Goal: Transaction & Acquisition: Purchase product/service

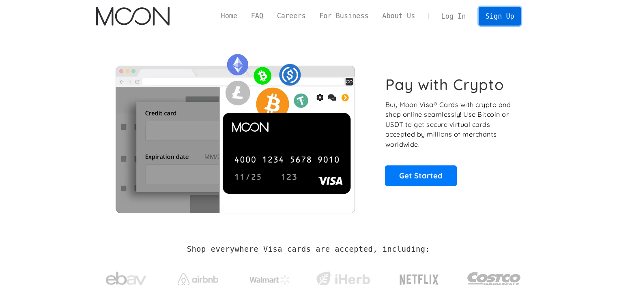
drag, startPoint x: 0, startPoint y: 0, endPoint x: 512, endPoint y: 17, distance: 512.0
click at [510, 15] on link "Sign Up" at bounding box center [499, 16] width 42 height 18
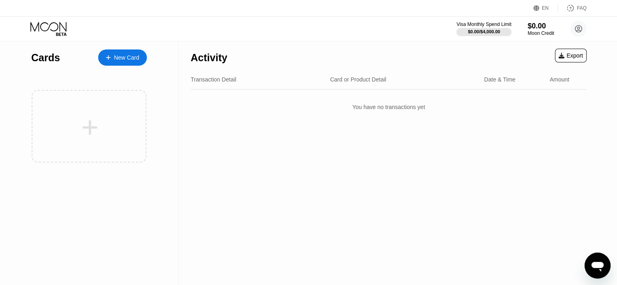
click at [128, 60] on div "New Card" at bounding box center [126, 57] width 25 height 7
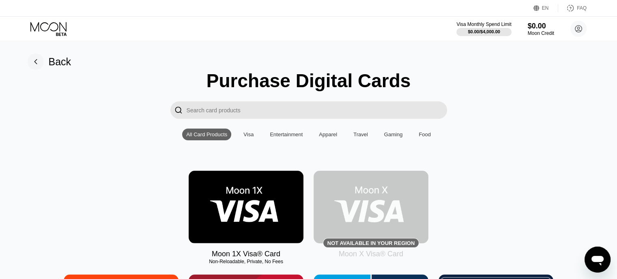
click at [262, 209] on img at bounding box center [246, 207] width 115 height 73
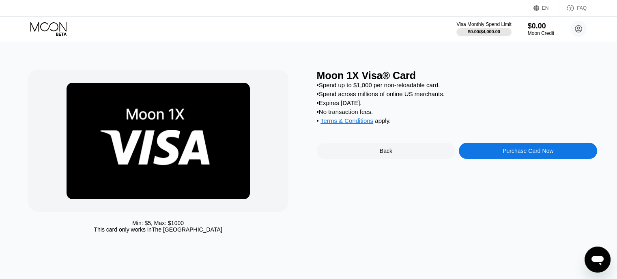
click at [502, 154] on div "Purchase Card Now" at bounding box center [527, 151] width 51 height 6
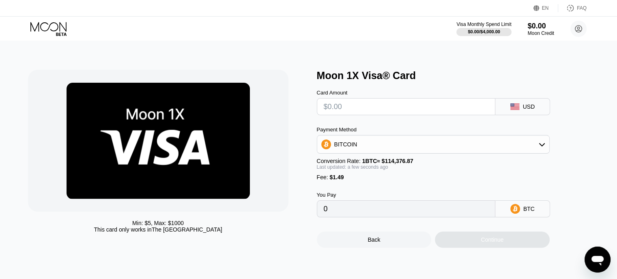
click at [345, 109] on input "text" at bounding box center [406, 107] width 165 height 16
type input "$2"
type input "0.00003052"
type input "$20"
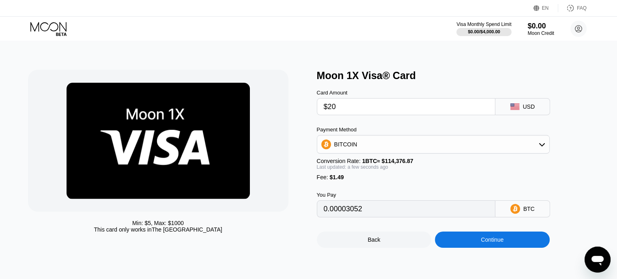
type input "0.00018789"
type input "$200"
type input "0.00176164"
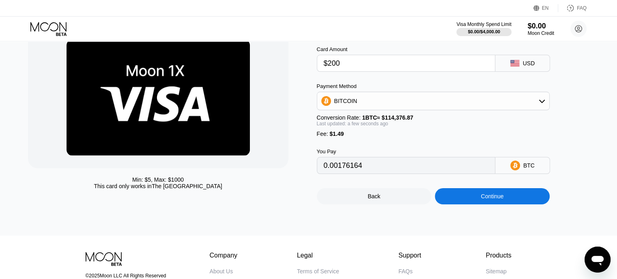
scroll to position [41, 0]
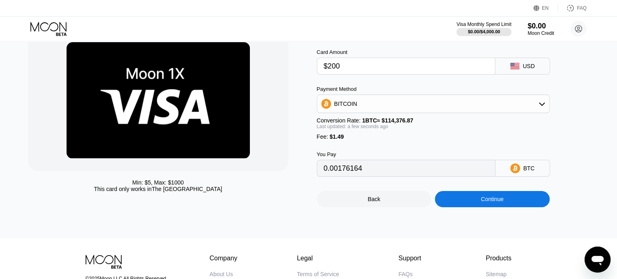
type input "$200"
click at [382, 100] on div "BITCOIN" at bounding box center [433, 104] width 232 height 16
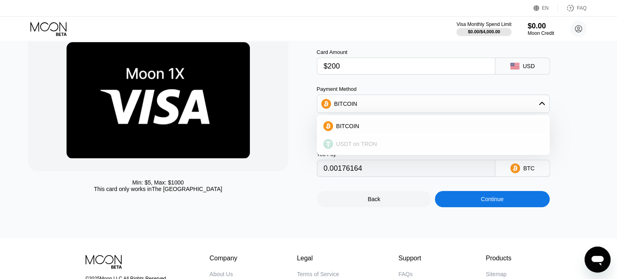
click at [354, 147] on span "USDT on TRON" at bounding box center [356, 144] width 41 height 6
type input "203.53"
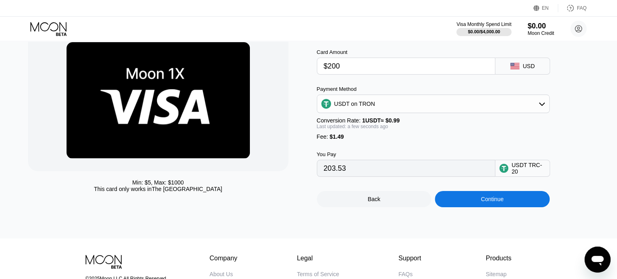
click at [277, 188] on div "Min: $ 5 , Max: $ 1000 This card only works in The United States" at bounding box center [158, 185] width 260 height 13
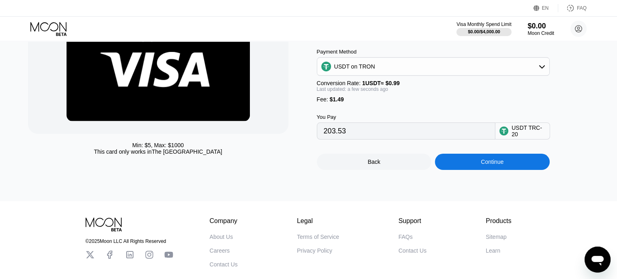
scroll to position [81, 0]
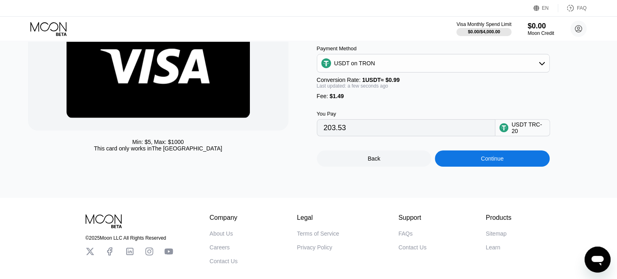
click at [477, 167] on div "Continue" at bounding box center [492, 158] width 115 height 16
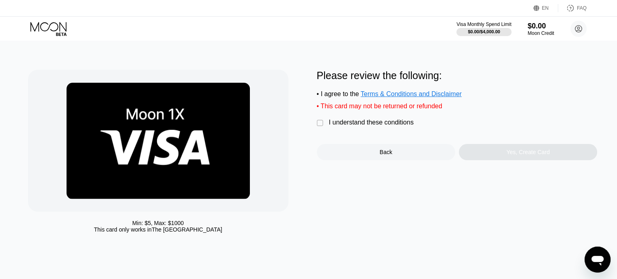
click at [344, 126] on div "I understand these conditions" at bounding box center [371, 122] width 85 height 7
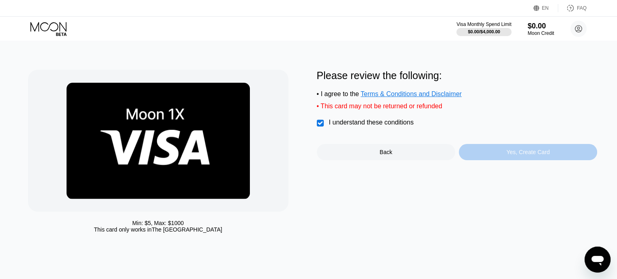
click at [531, 155] on div "Yes, Create Card" at bounding box center [527, 152] width 43 height 6
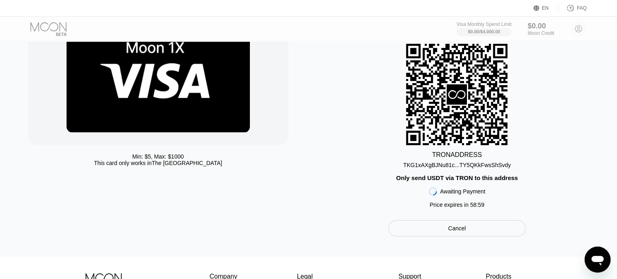
scroll to position [41, 0]
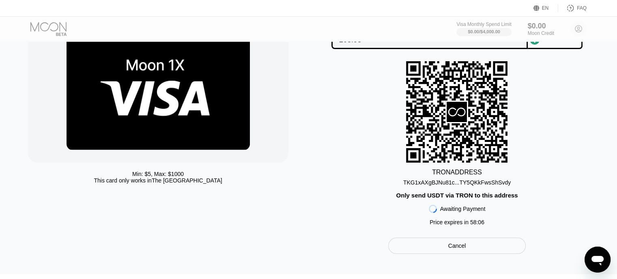
scroll to position [51, 0]
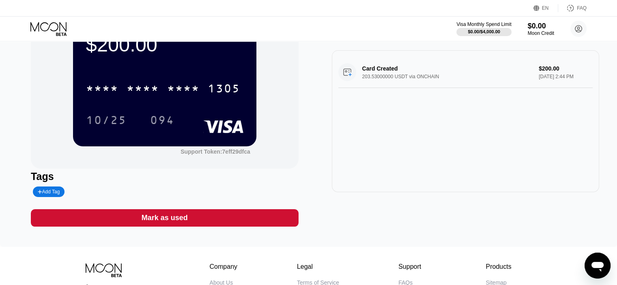
scroll to position [41, 0]
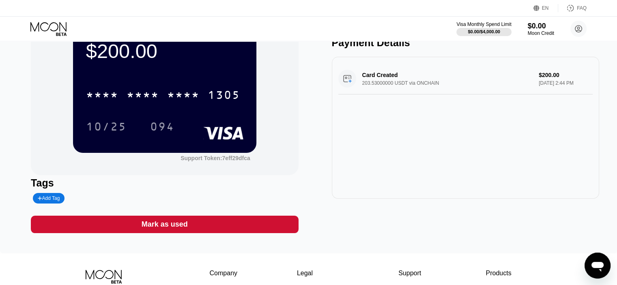
click at [186, 227] on div "Mark as used" at bounding box center [165, 224] width 46 height 9
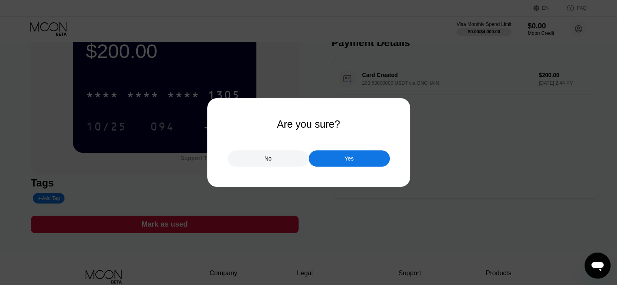
click at [263, 157] on div "No" at bounding box center [267, 158] width 81 height 16
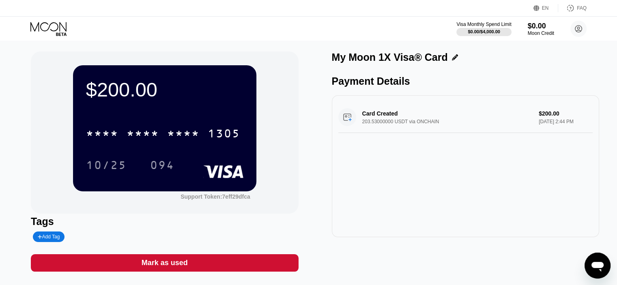
scroll to position [0, 0]
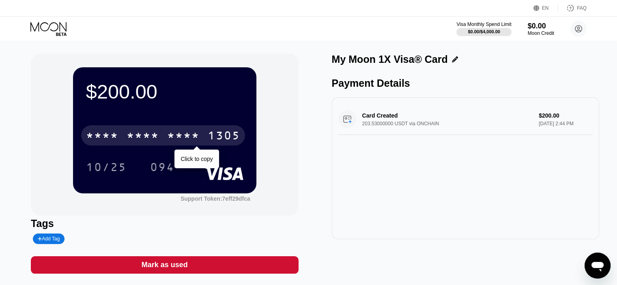
click at [152, 133] on div "* * * *" at bounding box center [143, 136] width 32 height 13
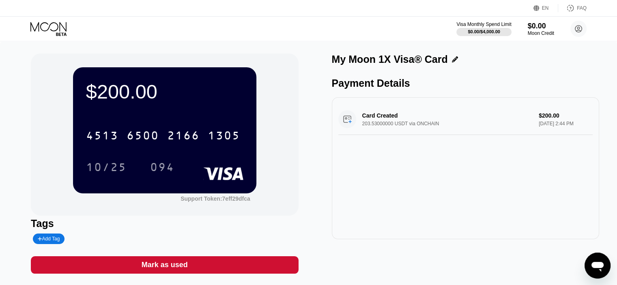
click at [212, 170] on rect at bounding box center [223, 173] width 40 height 13
click at [206, 97] on div "$200.00" at bounding box center [164, 91] width 157 height 23
click at [129, 88] on div "$200.00" at bounding box center [164, 91] width 157 height 23
click at [222, 174] on rect at bounding box center [223, 173] width 40 height 13
click at [451, 124] on div "Card Created 203.53000000 USDT via ONCHAIN $200.00 Aug 23, 2025 2:44 PM" at bounding box center [465, 119] width 254 height 31
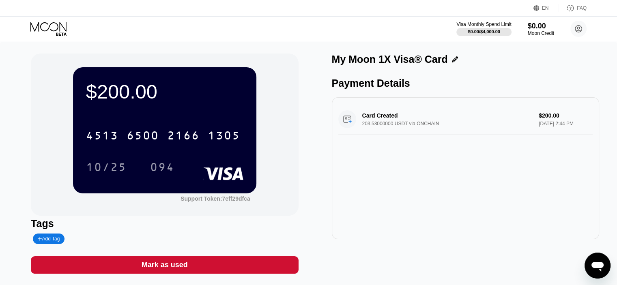
drag, startPoint x: 399, startPoint y: 118, endPoint x: 591, endPoint y: 107, distance: 192.1
click at [401, 118] on div "Card Created 203.53000000 USDT via ONCHAIN $200.00 Aug 23, 2025 2:44 PM" at bounding box center [465, 119] width 254 height 31
click at [592, 103] on div "Card Created 203.53000000 USDT via ONCHAIN $200.00 Aug 23, 2025 2:44 PM" at bounding box center [465, 168] width 267 height 142
click at [556, 117] on div "Card Created 203.53000000 USDT via ONCHAIN $200.00 Aug 23, 2025 2:44 PM" at bounding box center [465, 119] width 254 height 31
drag, startPoint x: 397, startPoint y: 125, endPoint x: 365, endPoint y: 116, distance: 33.3
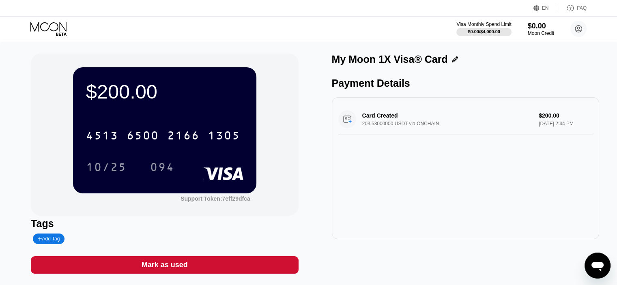
click at [395, 124] on div "Card Created 203.53000000 USDT via ONCHAIN $200.00 Aug 23, 2025 2:44 PM" at bounding box center [465, 119] width 254 height 31
click at [365, 116] on div "Card Created 203.53000000 USDT via ONCHAIN $200.00 Aug 23, 2025 2:44 PM" at bounding box center [465, 119] width 254 height 31
click at [61, 24] on icon at bounding box center [49, 29] width 38 height 14
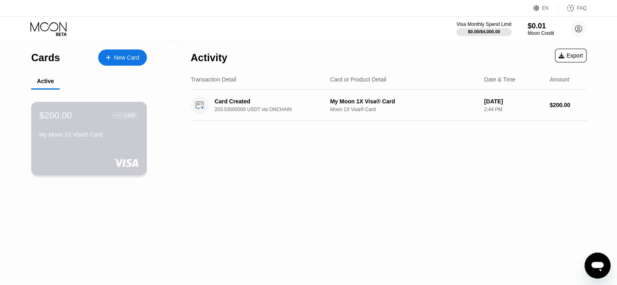
click at [96, 155] on div "$200.00 ● ● ● ● 1305 My Moon 1X Visa® Card" at bounding box center [89, 138] width 116 height 73
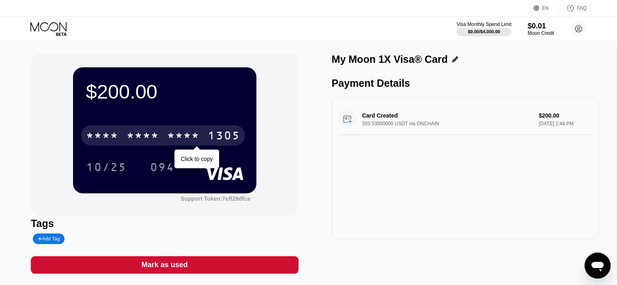
click at [105, 138] on div "* * * *" at bounding box center [102, 136] width 32 height 13
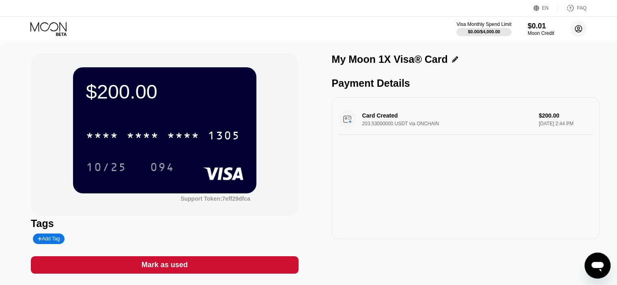
click at [574, 31] on circle at bounding box center [578, 29] width 16 height 16
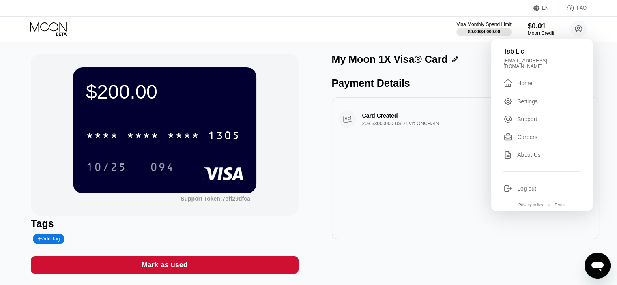
click at [528, 98] on div "Settings" at bounding box center [527, 101] width 21 height 6
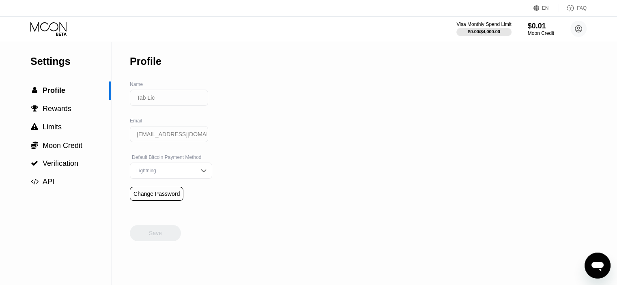
click at [544, 8] on div "EN" at bounding box center [545, 8] width 7 height 6
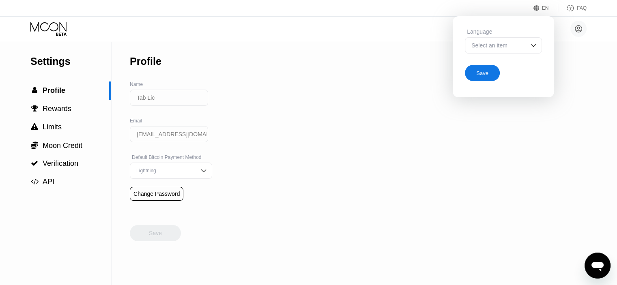
click at [537, 43] on div "Select an item" at bounding box center [503, 45] width 77 height 16
click at [605, 105] on div "Settings  Profile  Rewards  Limits  Moon Credit  Verification  API Profil…" at bounding box center [308, 163] width 617 height 244
click at [48, 112] on span "Rewards" at bounding box center [57, 109] width 29 height 8
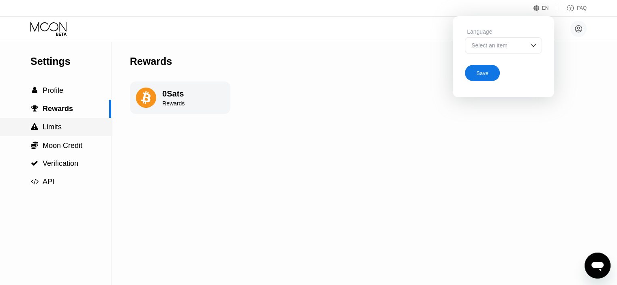
click at [49, 131] on span "Limits" at bounding box center [52, 127] width 19 height 8
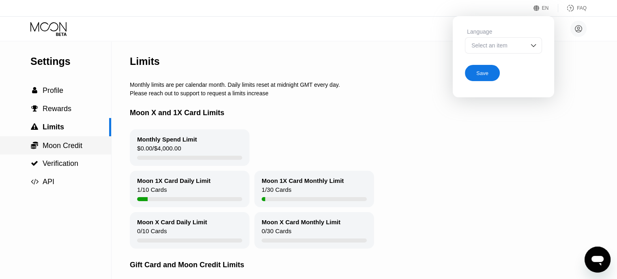
click at [61, 148] on span "Moon Credit" at bounding box center [63, 146] width 40 height 8
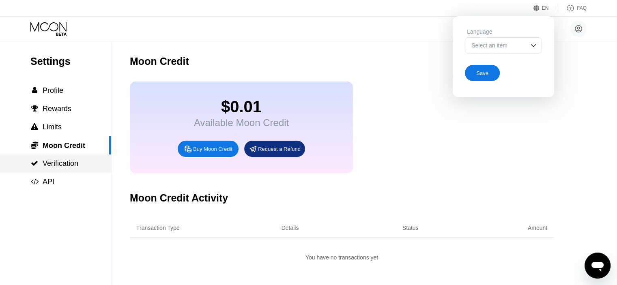
click at [66, 167] on span "Verification" at bounding box center [61, 163] width 36 height 8
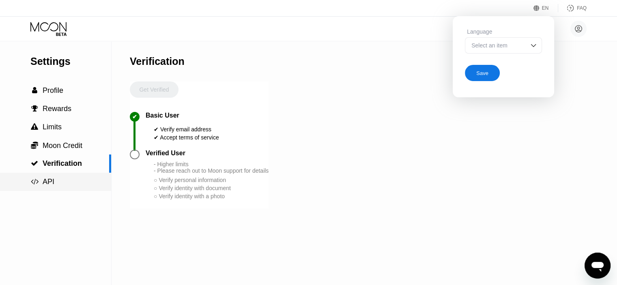
click at [54, 179] on div " API" at bounding box center [55, 182] width 111 height 9
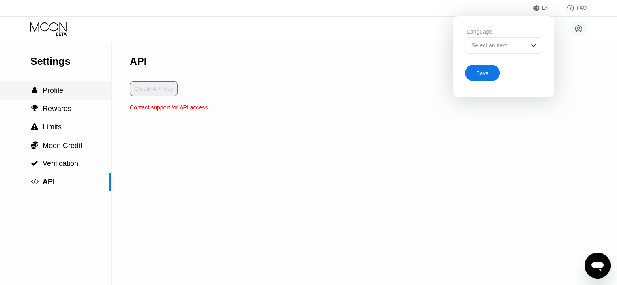
click at [70, 88] on div " Profile" at bounding box center [55, 90] width 111 height 9
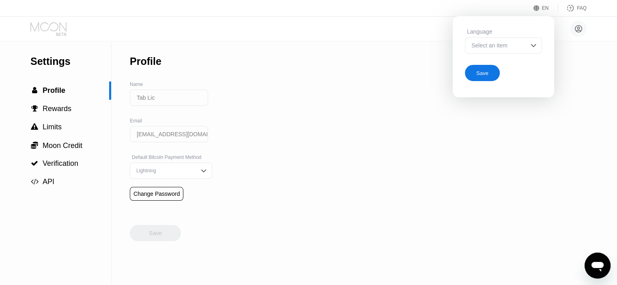
click at [51, 26] on icon at bounding box center [49, 29] width 38 height 14
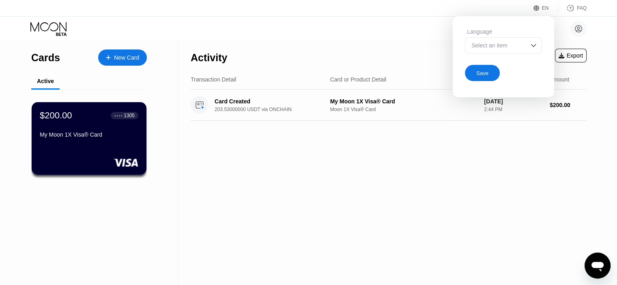
click at [349, 213] on div "Activity Export Transaction Detail Card or Product Detail Date & Time Amount Ca…" at bounding box center [388, 163] width 420 height 244
click at [397, 246] on div "Activity Export Transaction Detail Card or Product Detail Date & Time Amount Ca…" at bounding box center [388, 163] width 420 height 244
click at [406, 23] on div "Tab Lic lictabb@gmail.com  Home Settings Support Careers About Us Log out Priv…" at bounding box center [308, 29] width 617 height 24
